Goal: Check status

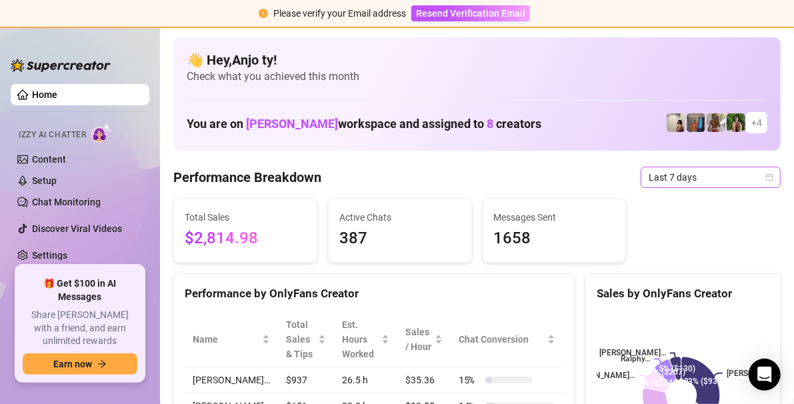
click at [765, 173] on icon "calendar" at bounding box center [769, 177] width 8 height 8
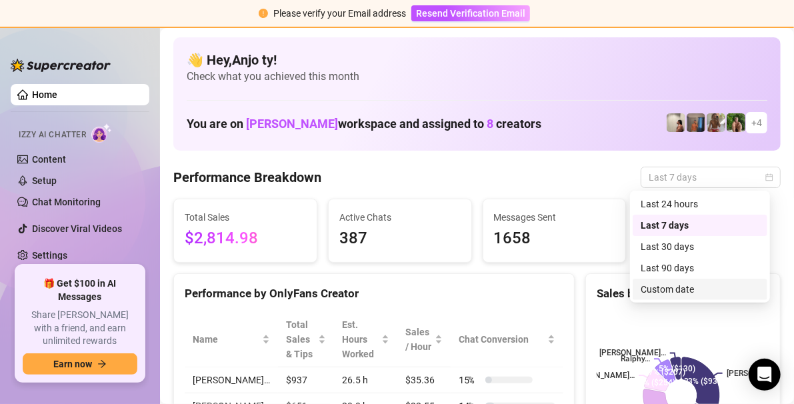
click at [670, 289] on div "Custom date" at bounding box center [699, 289] width 119 height 15
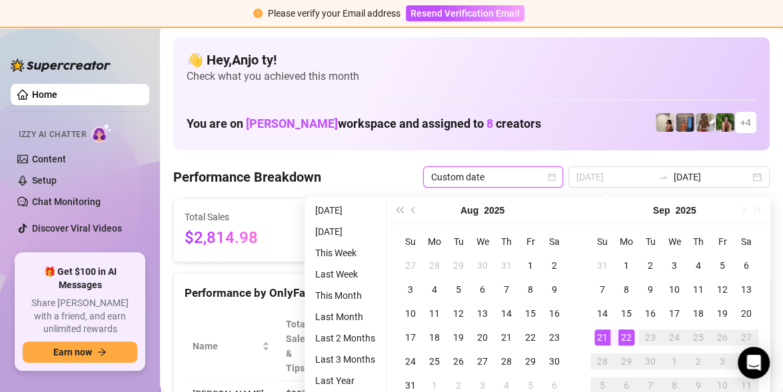
type input "[DATE]"
click at [626, 337] on div "22" at bounding box center [626, 338] width 16 height 16
click at [625, 337] on div "22" at bounding box center [626, 338] width 16 height 16
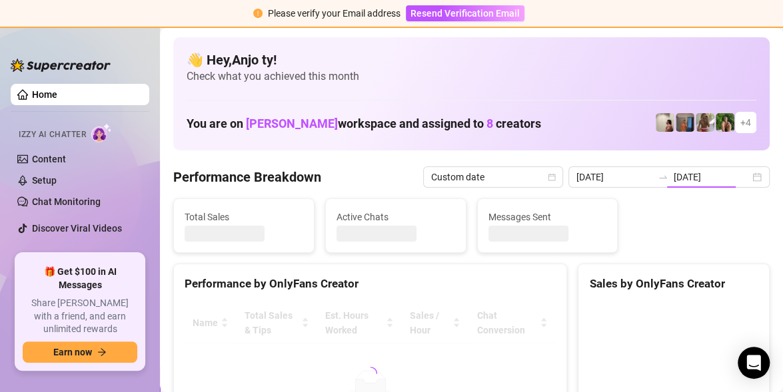
type input "[DATE]"
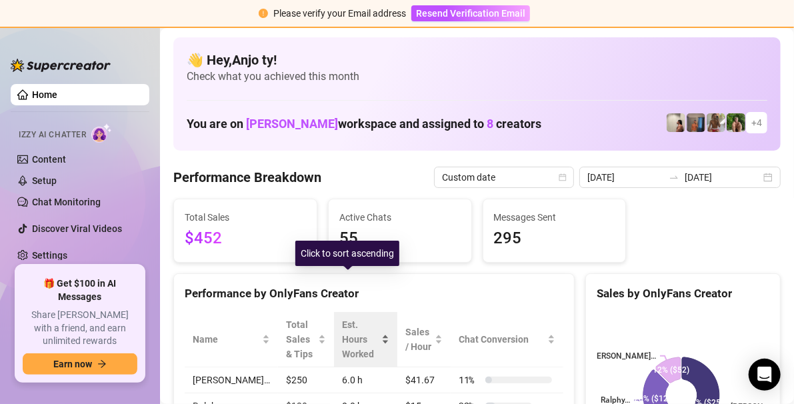
scroll to position [133, 0]
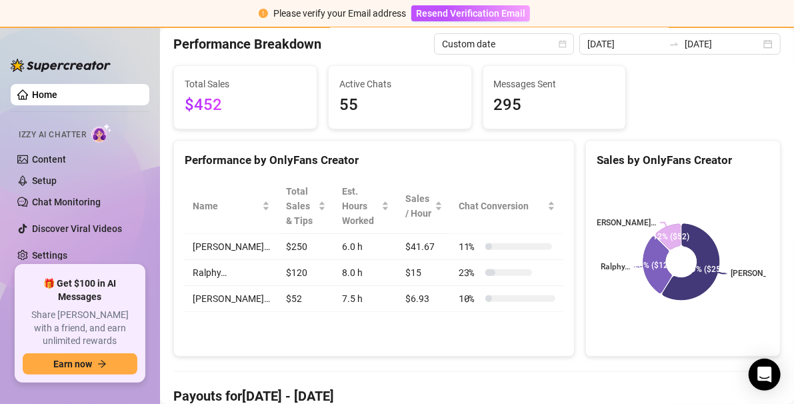
click at [600, 390] on h4 "Payouts for [DATE] - [DATE]" at bounding box center [476, 395] width 607 height 19
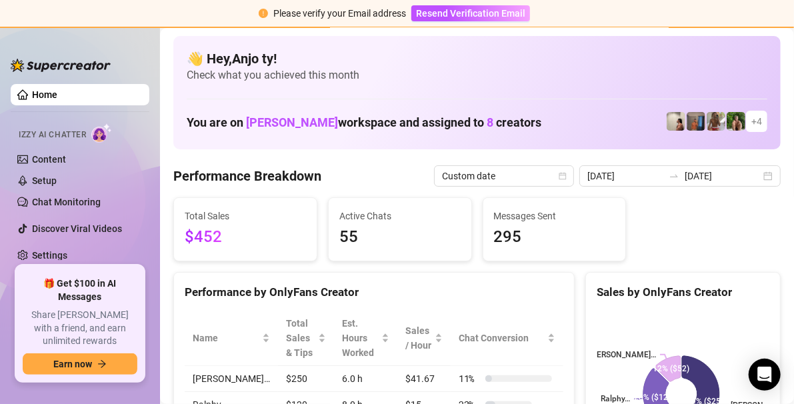
scroll to position [0, 0]
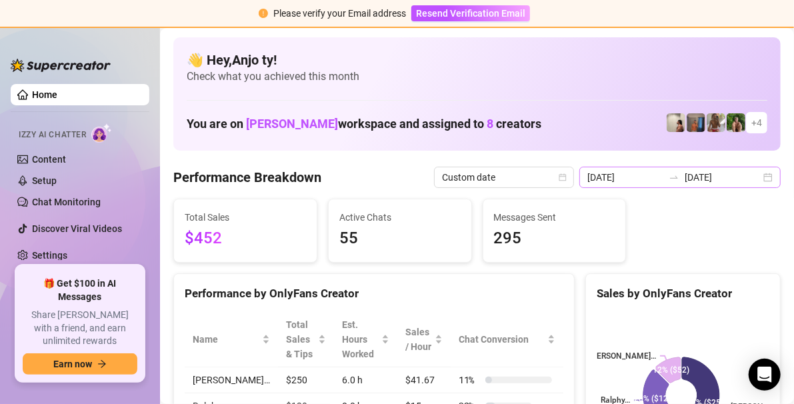
click at [759, 172] on div "[DATE] [DATE]" at bounding box center [679, 177] width 201 height 21
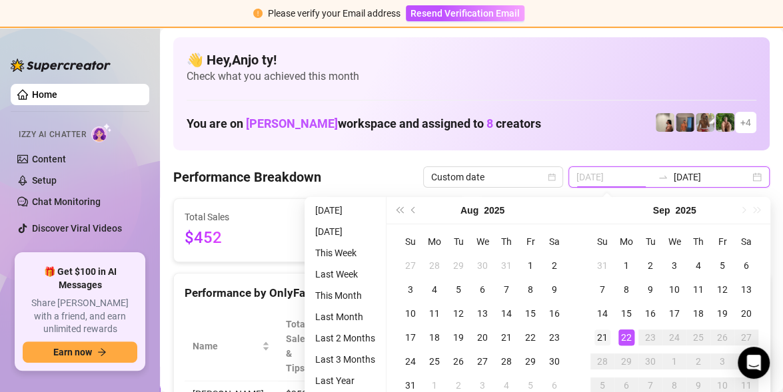
type input "[DATE]"
click at [598, 338] on div "21" at bounding box center [602, 338] width 16 height 16
click at [598, 338] on rect at bounding box center [673, 395] width 169 height 167
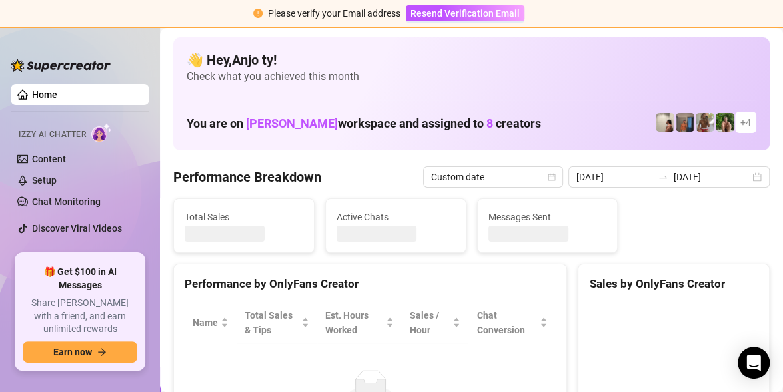
type input "[DATE]"
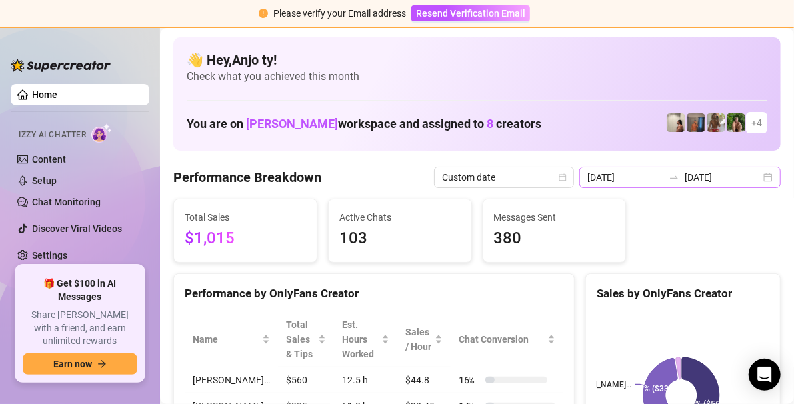
click at [758, 177] on div "[DATE] [DATE]" at bounding box center [679, 177] width 201 height 21
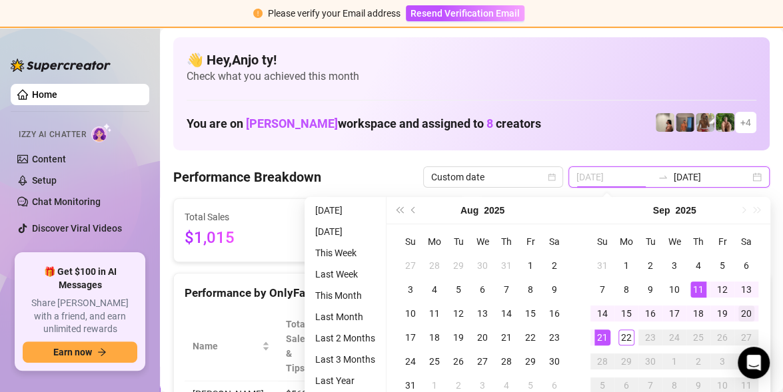
type input "[DATE]"
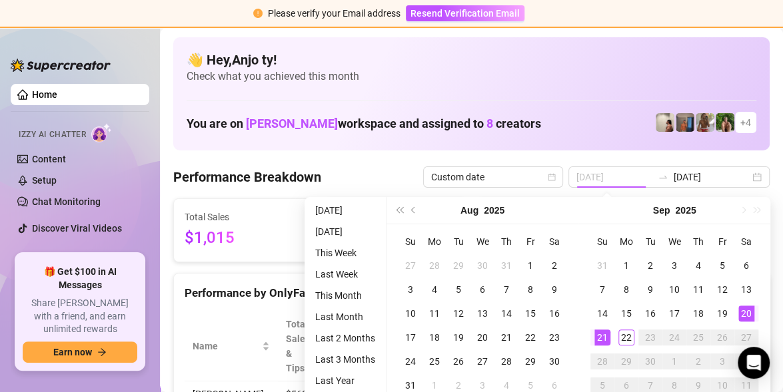
click at [744, 315] on div "20" at bounding box center [746, 314] width 16 height 16
click at [744, 314] on rect at bounding box center [673, 395] width 169 height 167
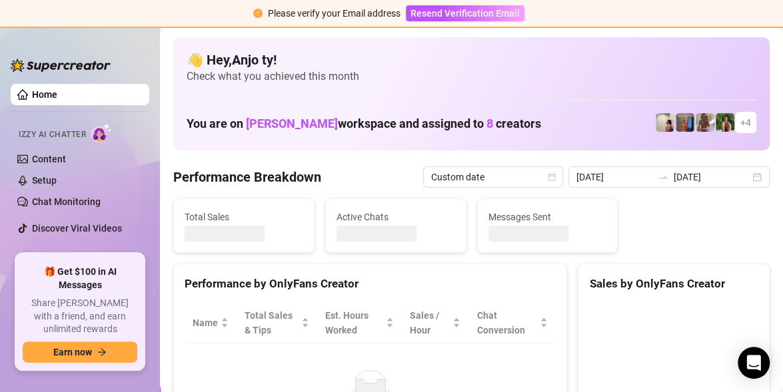
type input "[DATE]"
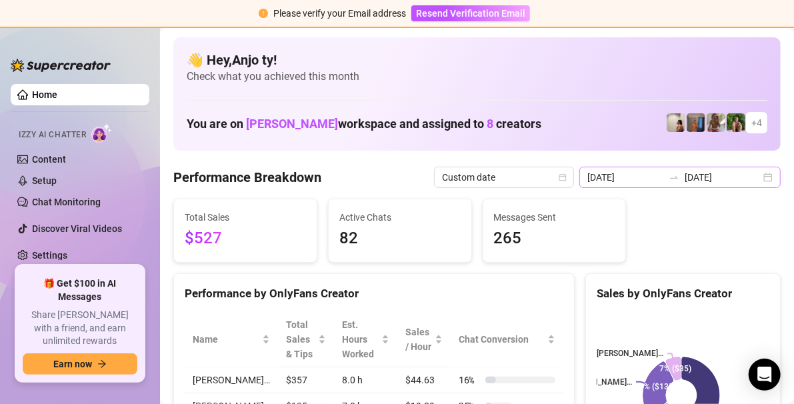
click at [758, 177] on div "[DATE] [DATE]" at bounding box center [679, 177] width 201 height 21
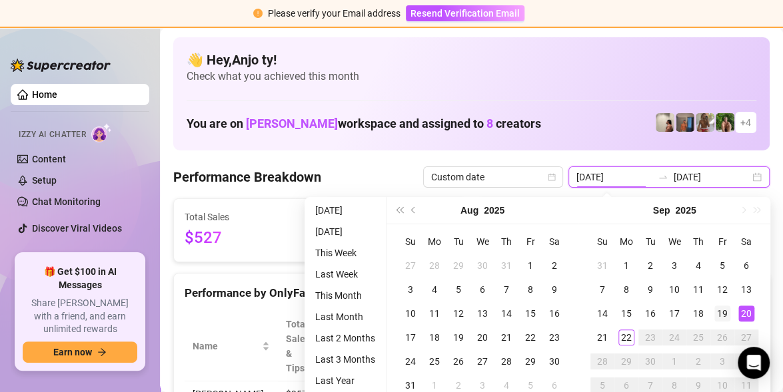
type input "[DATE]"
click at [724, 312] on div "19" at bounding box center [722, 314] width 16 height 16
click at [724, 312] on rect at bounding box center [673, 395] width 169 height 167
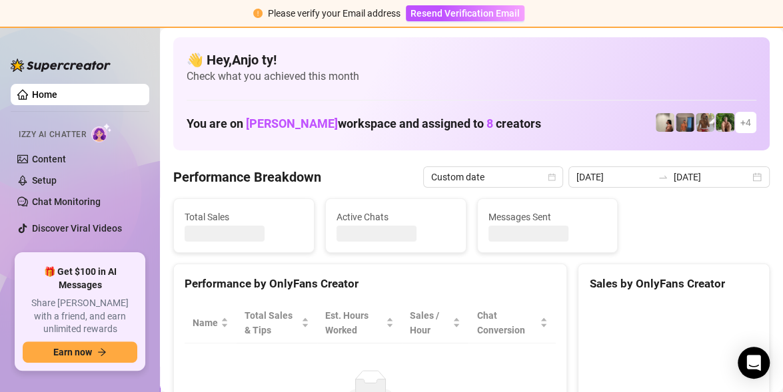
type input "[DATE]"
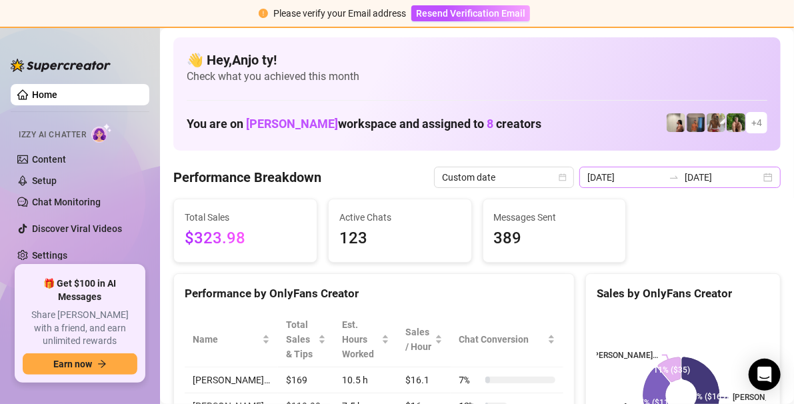
click at [758, 180] on div "[DATE] [DATE]" at bounding box center [679, 177] width 201 height 21
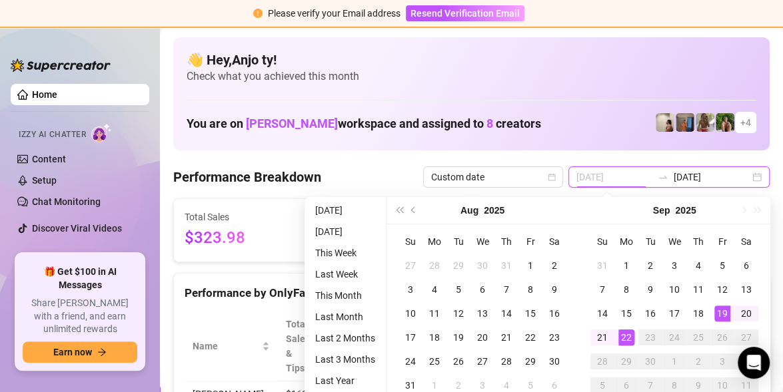
type input "[DATE]"
click at [620, 338] on div "22" at bounding box center [626, 338] width 16 height 16
type input "[DATE]"
click at [719, 307] on div "19" at bounding box center [722, 314] width 16 height 16
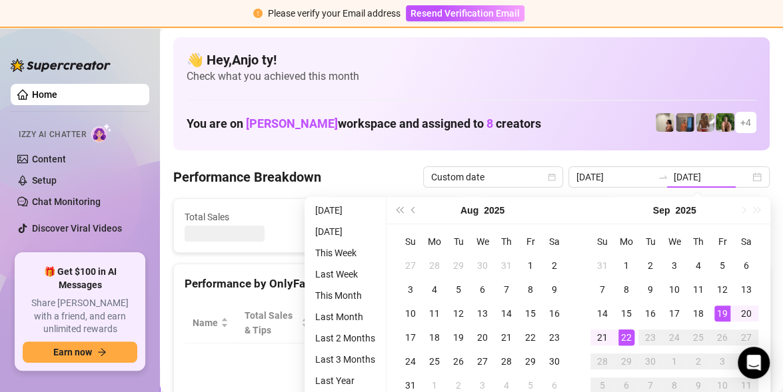
type input "[DATE]"
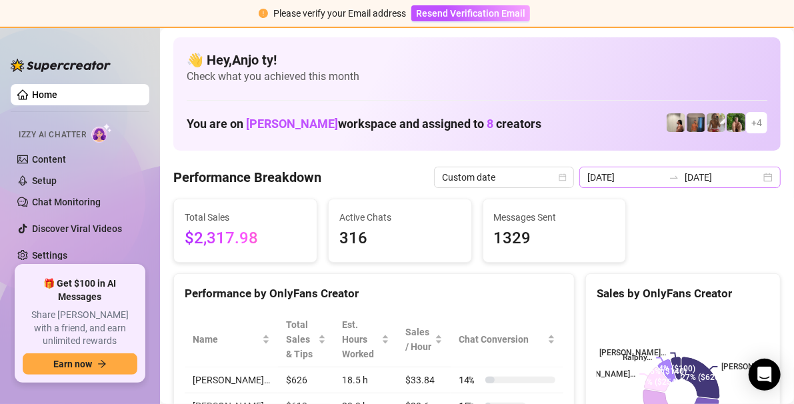
click at [758, 181] on div "[DATE] [DATE]" at bounding box center [679, 177] width 201 height 21
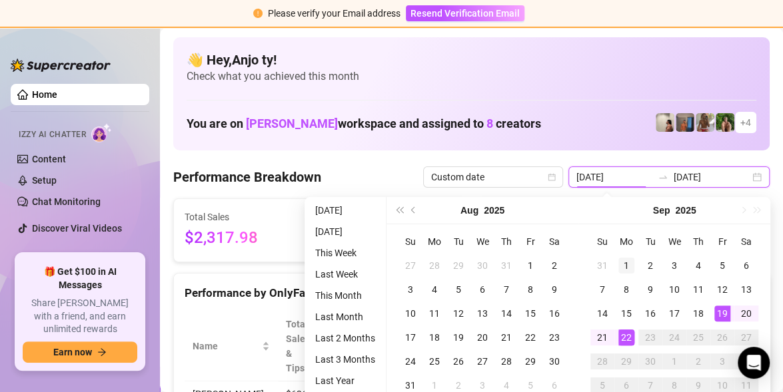
type input "[DATE]"
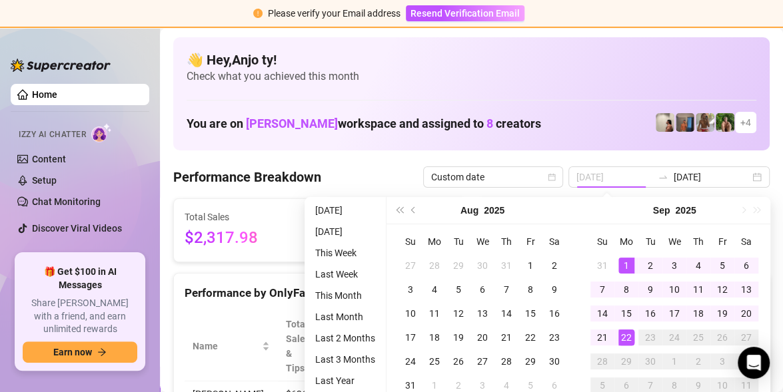
click at [624, 261] on div "1" at bounding box center [626, 266] width 16 height 16
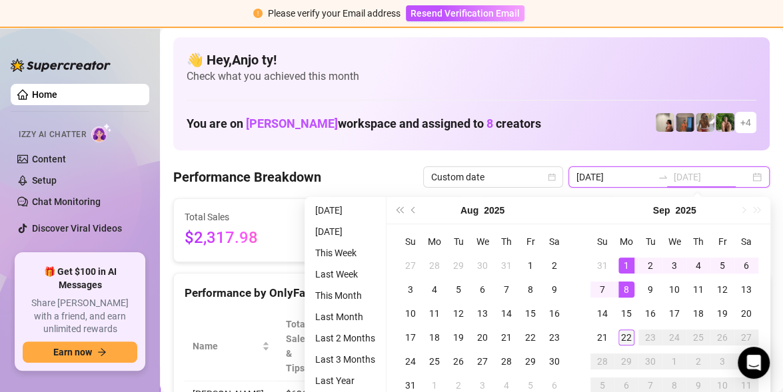
type input "[DATE]"
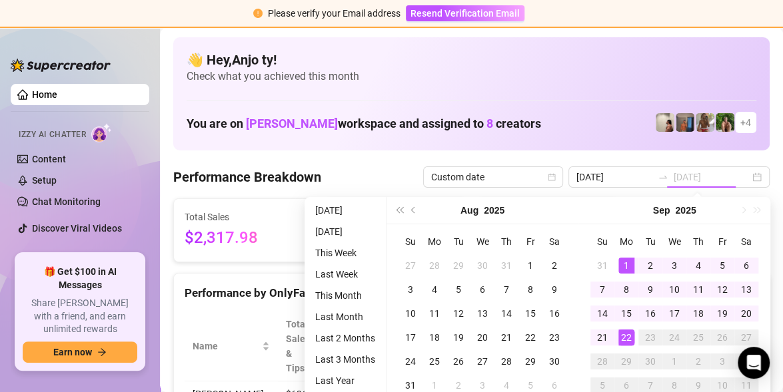
click at [629, 339] on div "22" at bounding box center [626, 338] width 16 height 16
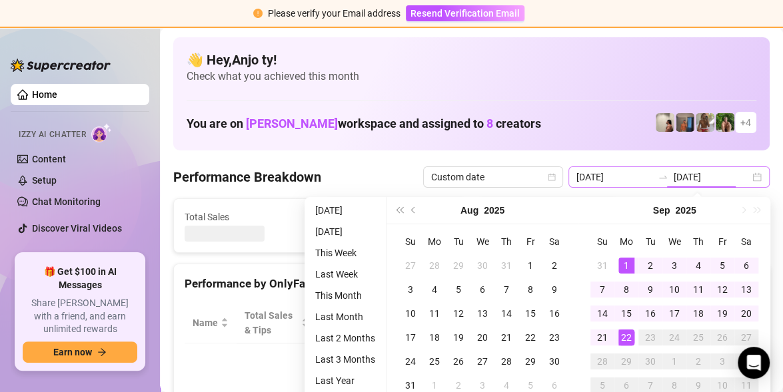
type input "[DATE]"
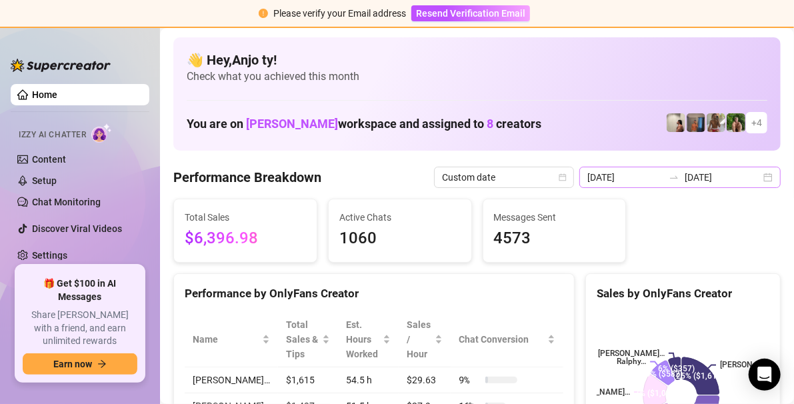
click at [760, 175] on div "[DATE] [DATE]" at bounding box center [679, 177] width 201 height 21
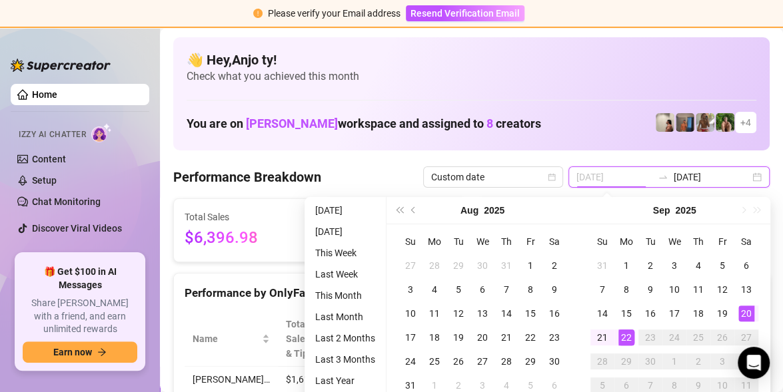
type input "[DATE]"
click at [746, 310] on div "20" at bounding box center [746, 314] width 16 height 16
click at [626, 337] on div "22" at bounding box center [626, 338] width 16 height 16
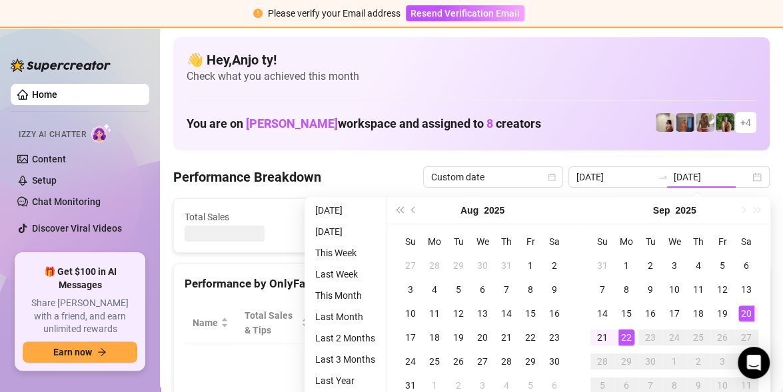
type input "[DATE]"
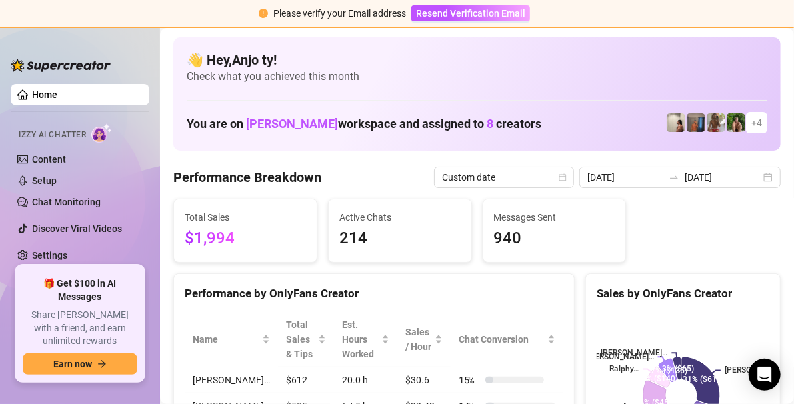
click at [633, 85] on div "👋 Hey, [PERSON_NAME] ! Check what you achieved this month You are on [PERSON_NA…" at bounding box center [476, 93] width 607 height 113
